Goal: Check status: Check status

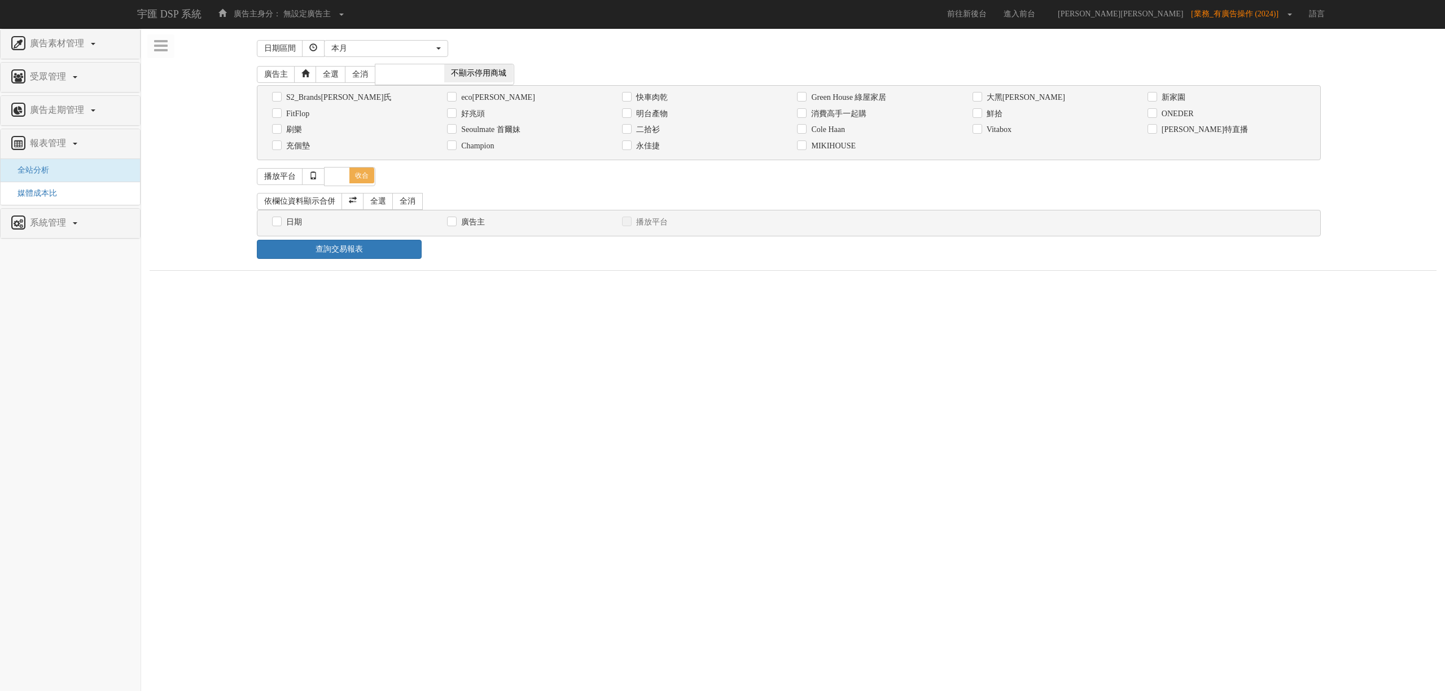
click at [852, 121] on div "消費高手一起購" at bounding box center [875, 114] width 175 height 16
click at [860, 116] on label "消費高手一起購" at bounding box center [837, 113] width 58 height 11
click at [804, 116] on input "消費高手一起購" at bounding box center [800, 113] width 7 height 7
checkbox input "true"
drag, startPoint x: 582, startPoint y: 322, endPoint x: 328, endPoint y: 248, distance: 264.9
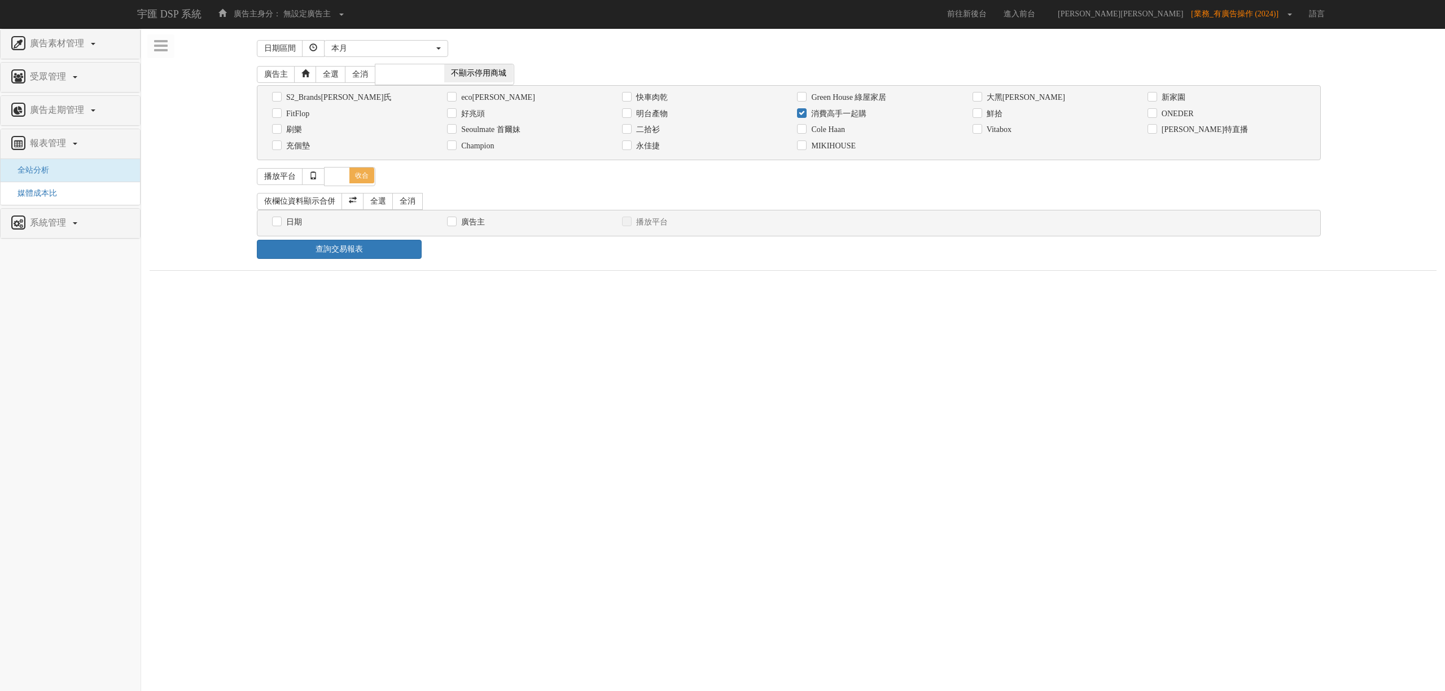
click at [580, 282] on html "宇匯 DSP 系統 廣告主身分： 無設定廣告主 無設定廣告主 [101] S2_Brands[PERSON_NAME]氏 [177] 南法香頌 [270] 神…" at bounding box center [722, 141] width 1445 height 282
click at [300, 224] on label "日期" at bounding box center [292, 222] width 19 height 11
click at [279, 224] on input "日期" at bounding box center [275, 221] width 7 height 7
checkbox input "true"
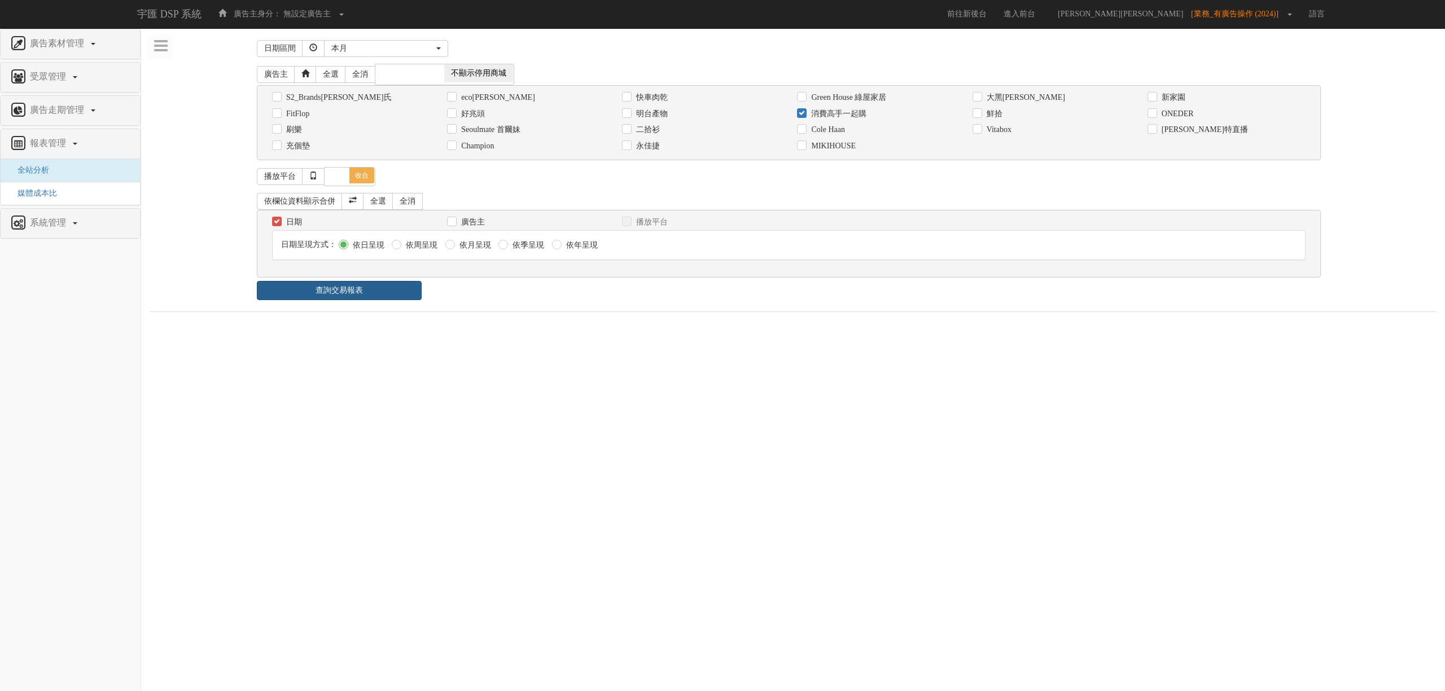
click at [347, 293] on link "查詢交易報表" at bounding box center [339, 290] width 165 height 19
click at [514, 319] on ul "報表 1 - ×" at bounding box center [793, 324] width 1287 height 24
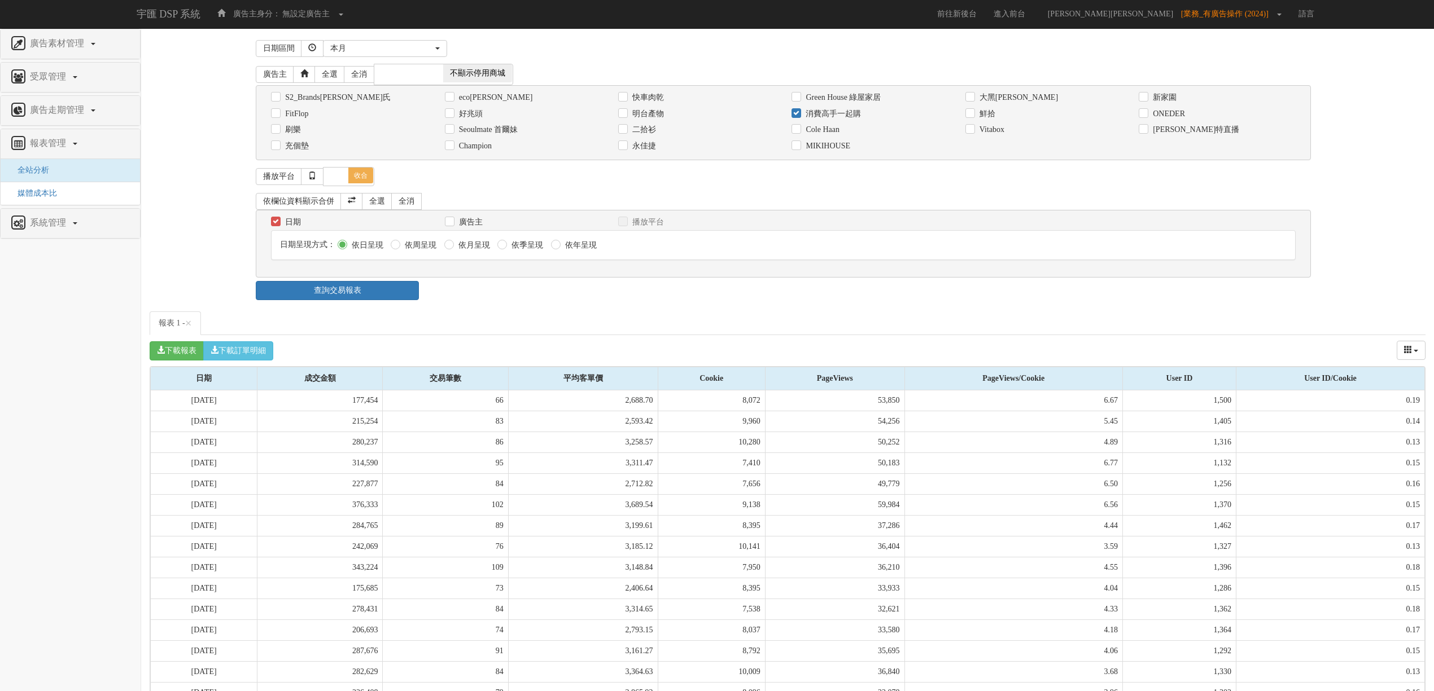
scroll to position [116, 0]
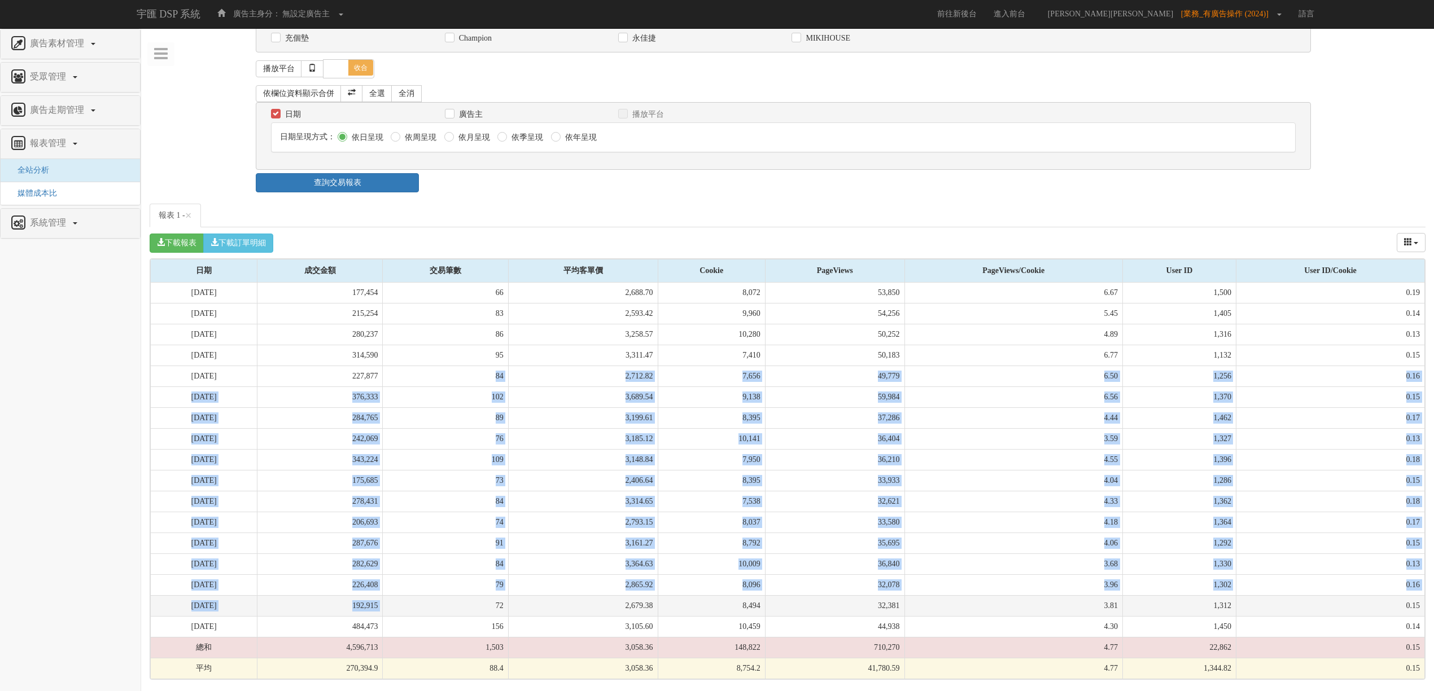
drag, startPoint x: 425, startPoint y: 435, endPoint x: 518, endPoint y: 614, distance: 202.2
click at [518, 614] on tbody "[DATE] 177,454 66 2,688.70 8,072 53,850 6.67 1,500 0.19 [DATE] 215,254 83 2,593…" at bounding box center [788, 481] width 1274 height 397
click at [508, 614] on td "72" at bounding box center [445, 605] width 125 height 21
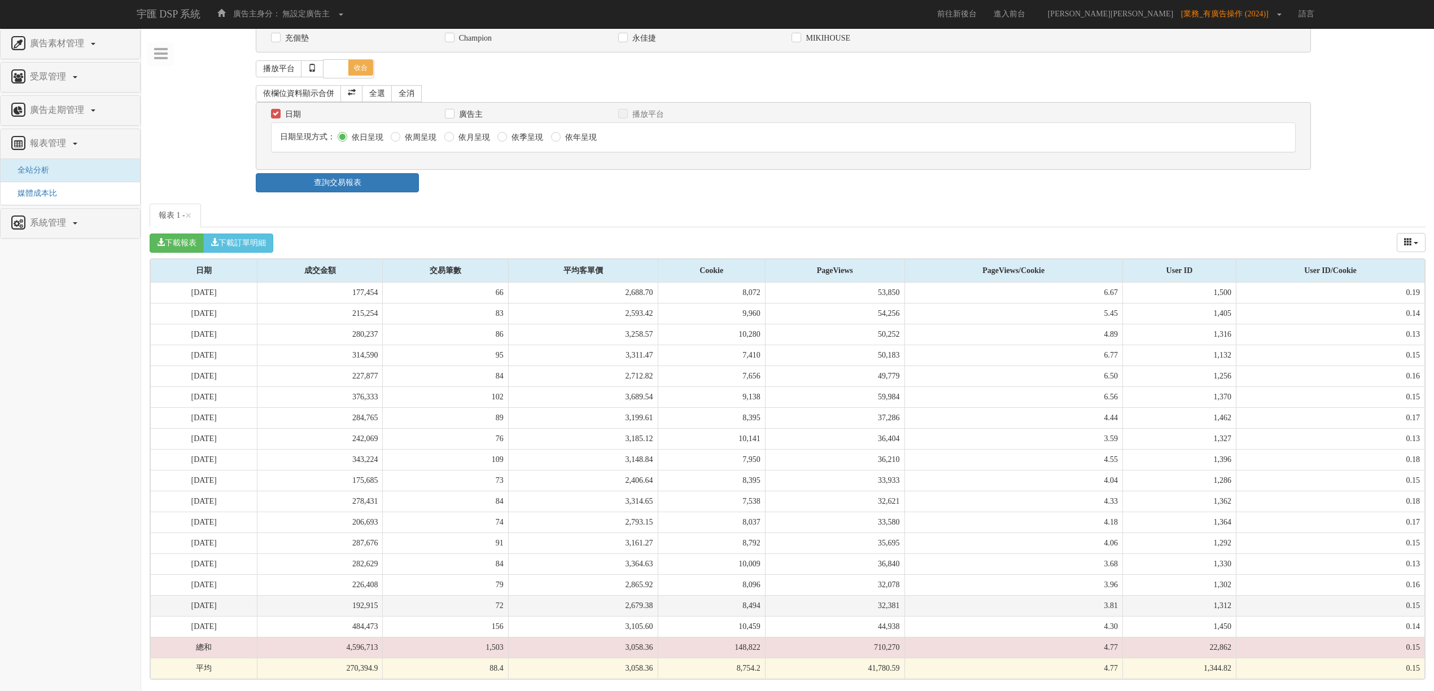
drag, startPoint x: 522, startPoint y: 603, endPoint x: 523, endPoint y: 613, distance: 10.2
click at [508, 613] on td "72" at bounding box center [445, 605] width 125 height 21
drag, startPoint x: 524, startPoint y: 608, endPoint x: 524, endPoint y: 619, distance: 10.7
click at [524, 619] on tbody "[DATE] 177,454 66 2,688.70 8,072 53,850 6.67 1,500 0.19 [DATE] 215,254 83 2,593…" at bounding box center [788, 481] width 1274 height 397
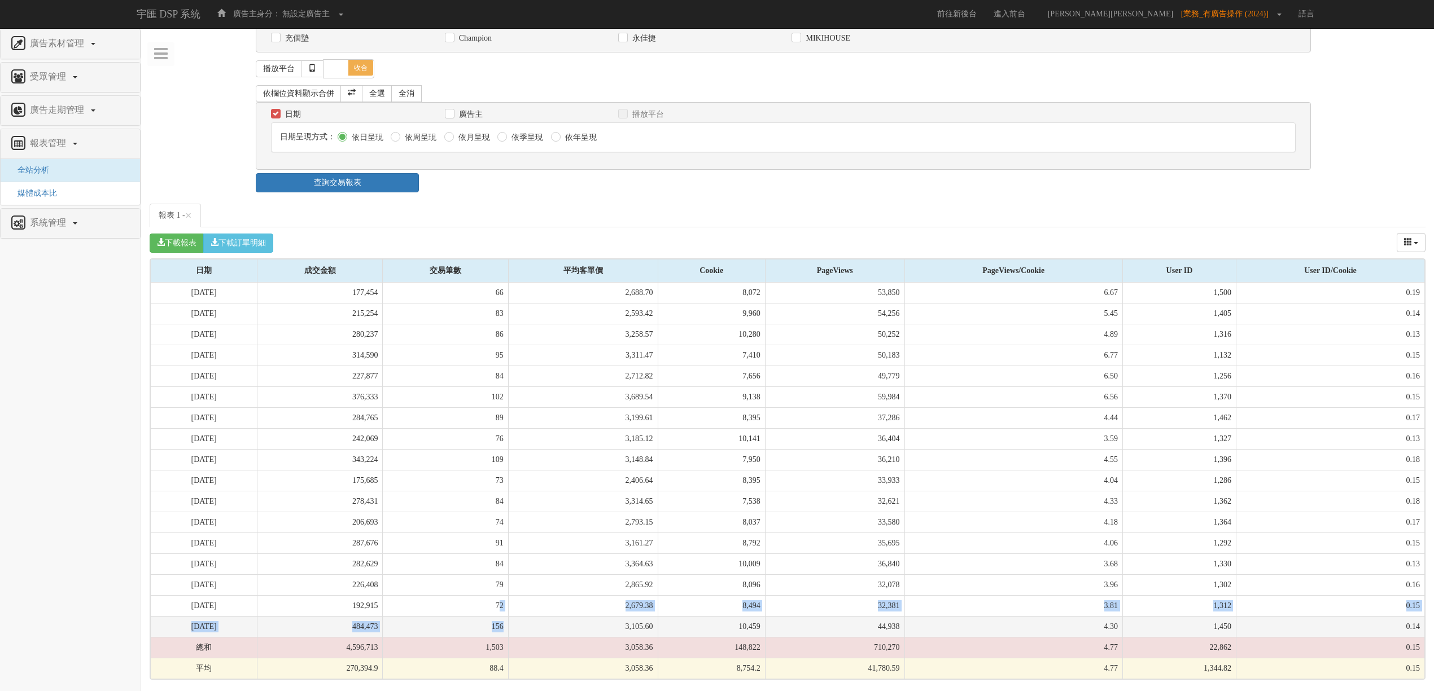
click at [508, 619] on td "156" at bounding box center [445, 626] width 125 height 21
